Goal: Information Seeking & Learning: Learn about a topic

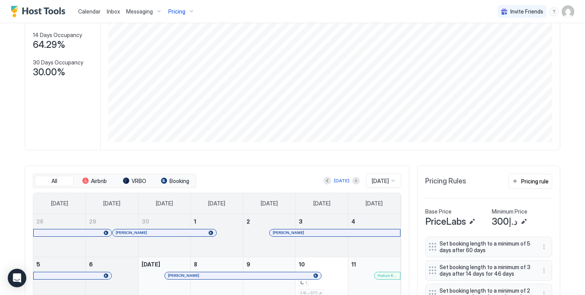
scroll to position [68, 0]
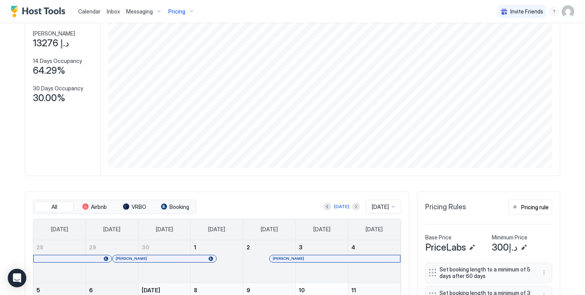
click at [176, 12] on span "Pricing" at bounding box center [176, 11] width 17 height 7
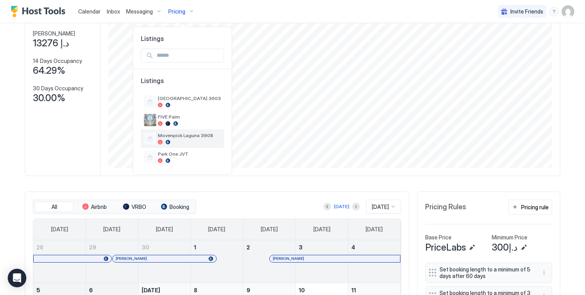
click at [177, 134] on span "Movenpick Laguna 3908" at bounding box center [189, 136] width 63 height 6
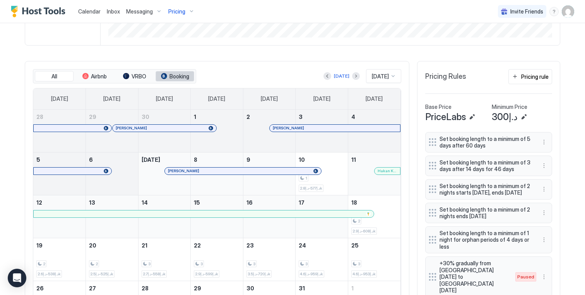
scroll to position [154, 0]
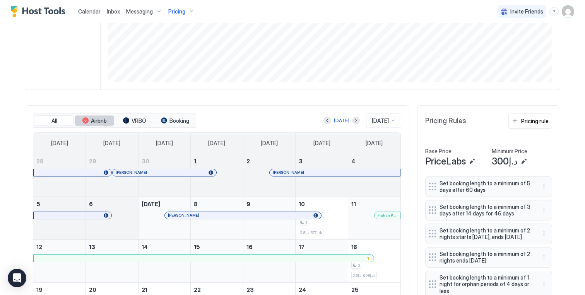
click at [92, 124] on span "Airbnb" at bounding box center [99, 121] width 16 height 7
click at [51, 124] on span "All" at bounding box center [54, 121] width 6 height 7
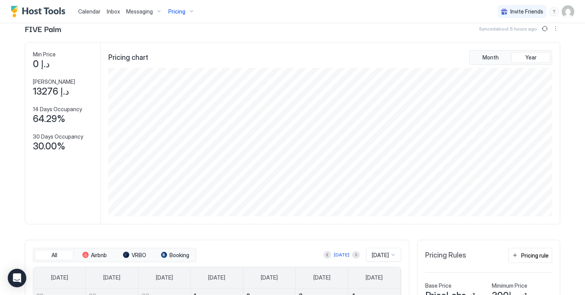
click at [175, 11] on span "Pricing" at bounding box center [176, 11] width 17 height 7
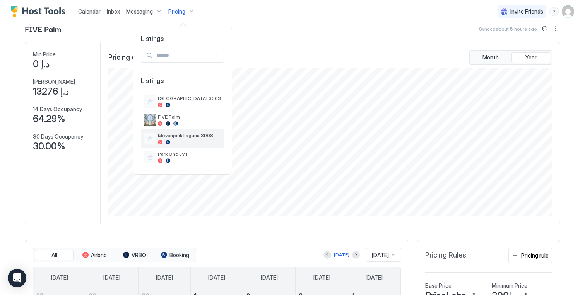
click at [178, 141] on div at bounding box center [189, 142] width 63 height 5
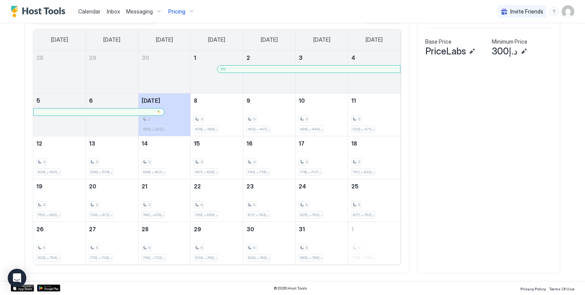
scroll to position [263, 0]
